Goal: Find specific page/section: Find specific page/section

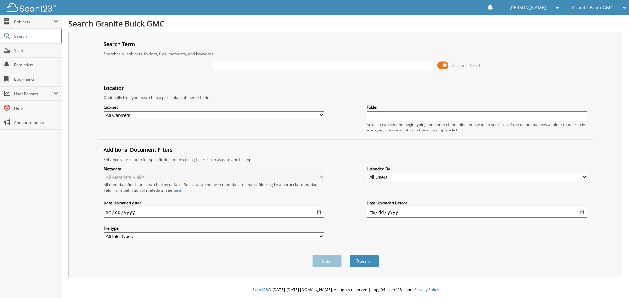
click at [625, 8] on icon at bounding box center [622, 7] width 6 height 5
click at [591, 21] on link "Granite Nissan" at bounding box center [595, 20] width 66 height 11
click at [234, 63] on input "text" at bounding box center [323, 66] width 221 height 10
type input "NA5317"
click at [349, 255] on button "Search" at bounding box center [363, 261] width 29 height 12
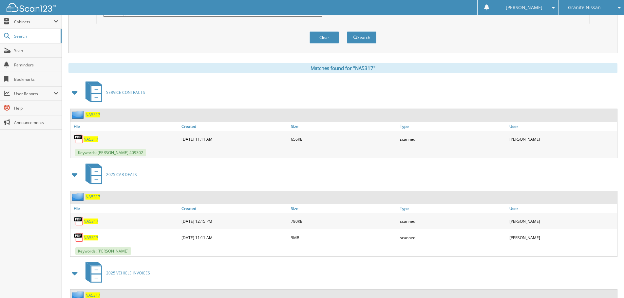
scroll to position [262, 0]
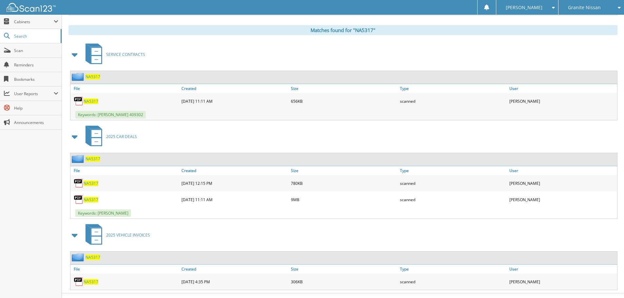
click at [88, 201] on span "NA5317" at bounding box center [91, 200] width 15 height 6
